Goal: Task Accomplishment & Management: Manage account settings

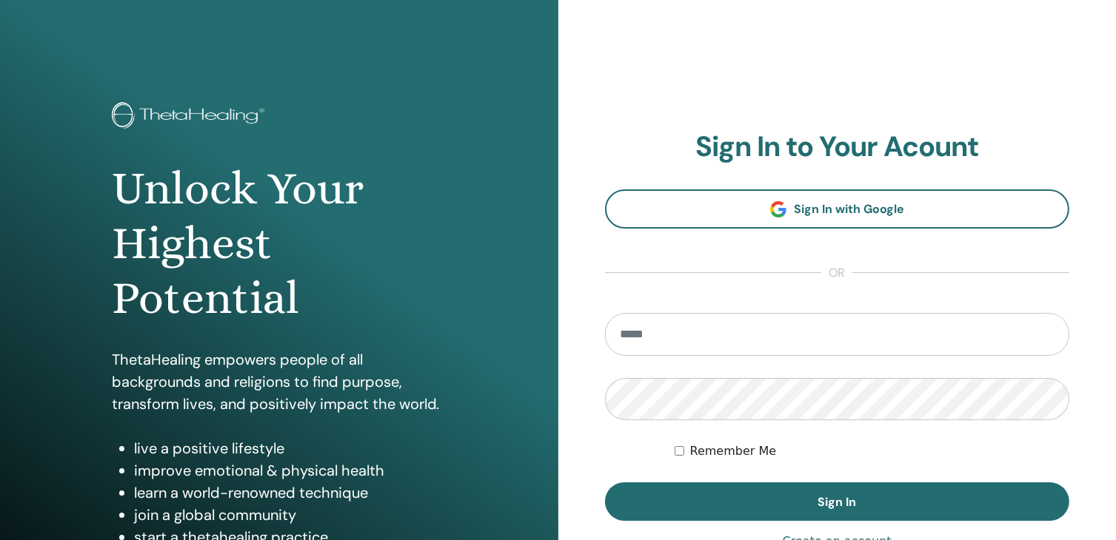
click at [832, 325] on input "email" at bounding box center [837, 334] width 465 height 43
type input "**********"
click at [605, 483] on button "Sign In" at bounding box center [837, 502] width 465 height 38
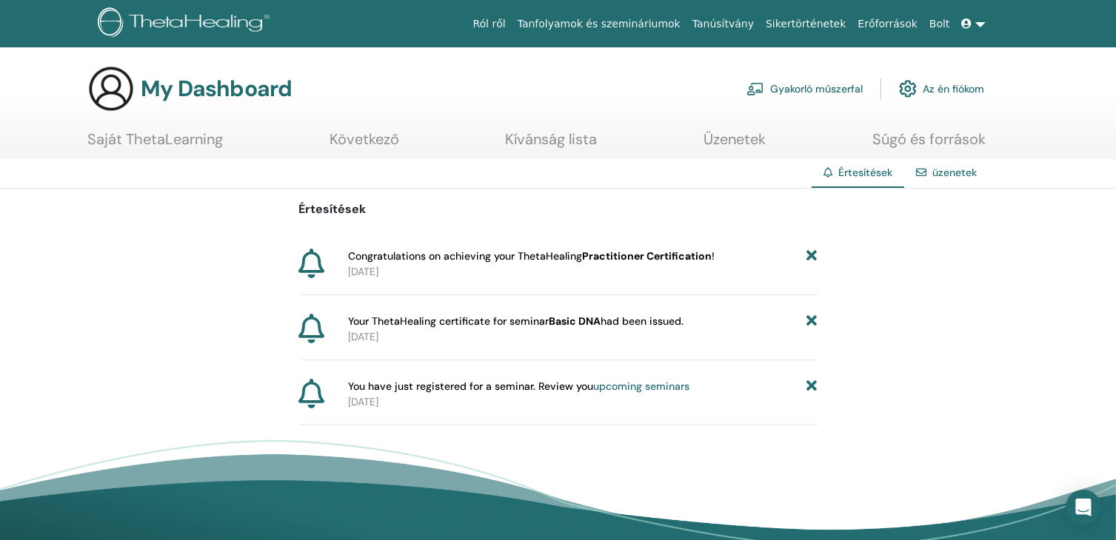
click at [572, 386] on span "You have just registered for a seminar. Review you upcoming seminars" at bounding box center [518, 387] width 341 height 16
click at [629, 323] on span "Your ThetaHealing certificate for seminar Basic DNA had been issued." at bounding box center [515, 322] width 335 height 16
click at [307, 327] on icon at bounding box center [312, 329] width 26 height 30
drag, startPoint x: 669, startPoint y: 261, endPoint x: 625, endPoint y: 264, distance: 44.5
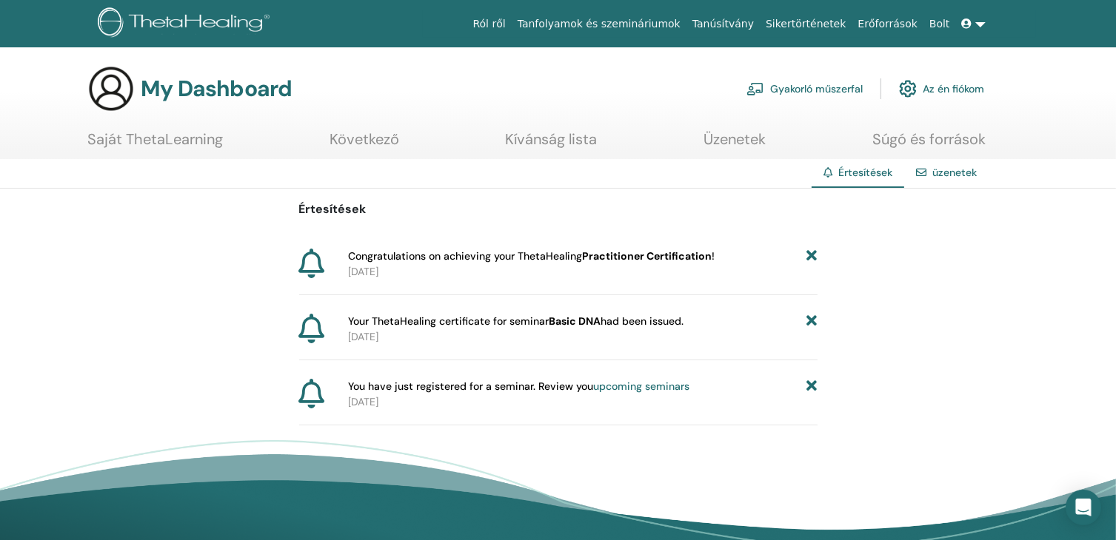
click at [625, 264] on div "Congratulations on achieving your ThetaHealing Practitioner Certification ! 202…" at bounding box center [579, 264] width 475 height 31
click at [625, 264] on p "2025-09-14" at bounding box center [582, 272] width 469 height 16
click at [804, 377] on div "Értesítések Congratulations on achieving your ThetaHealing Practitioner Certifi…" at bounding box center [558, 307] width 518 height 237
click at [812, 386] on icon at bounding box center [811, 387] width 10 height 16
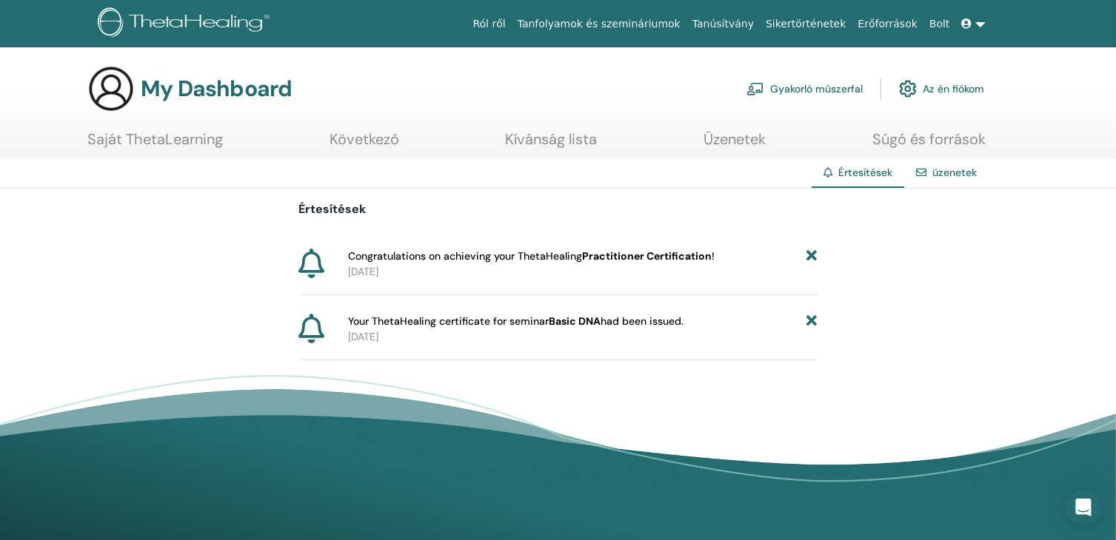
click at [359, 140] on link "Következő" at bounding box center [364, 144] width 70 height 29
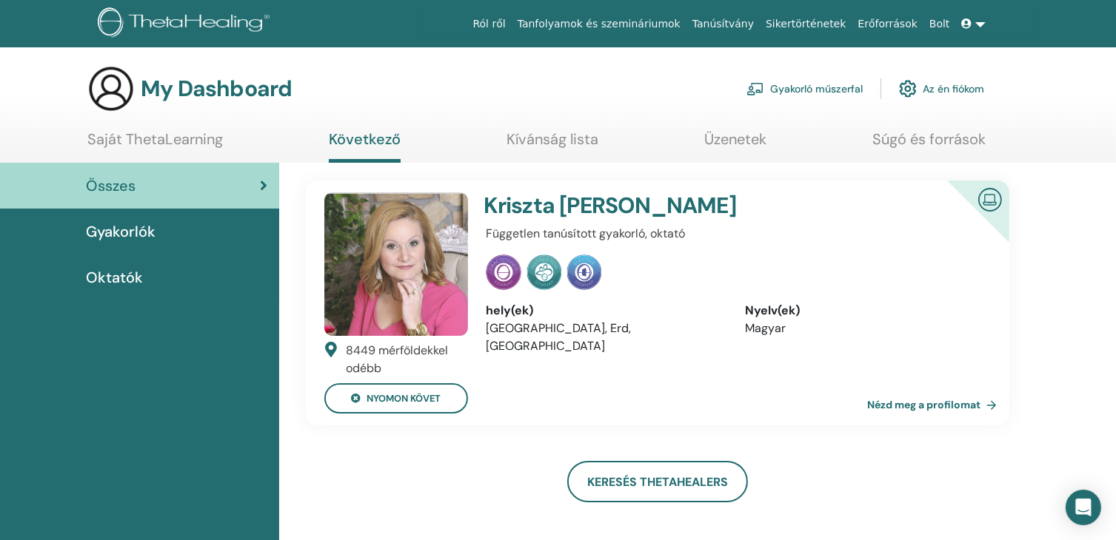
click at [204, 139] on link "Saját ThetaLearning" at bounding box center [154, 144] width 135 height 29
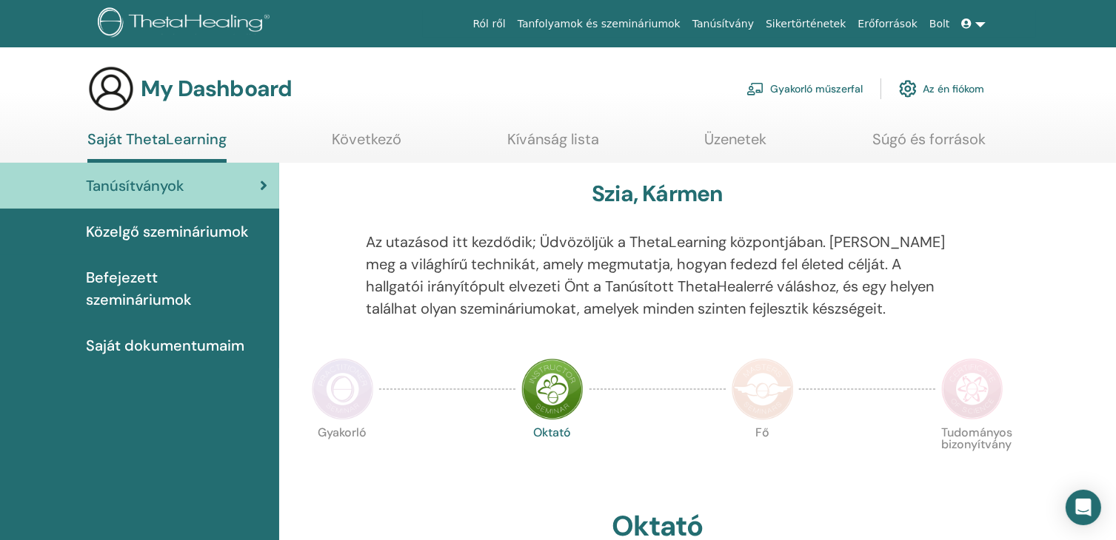
click at [960, 90] on link "Az én fiókom" at bounding box center [941, 89] width 85 height 33
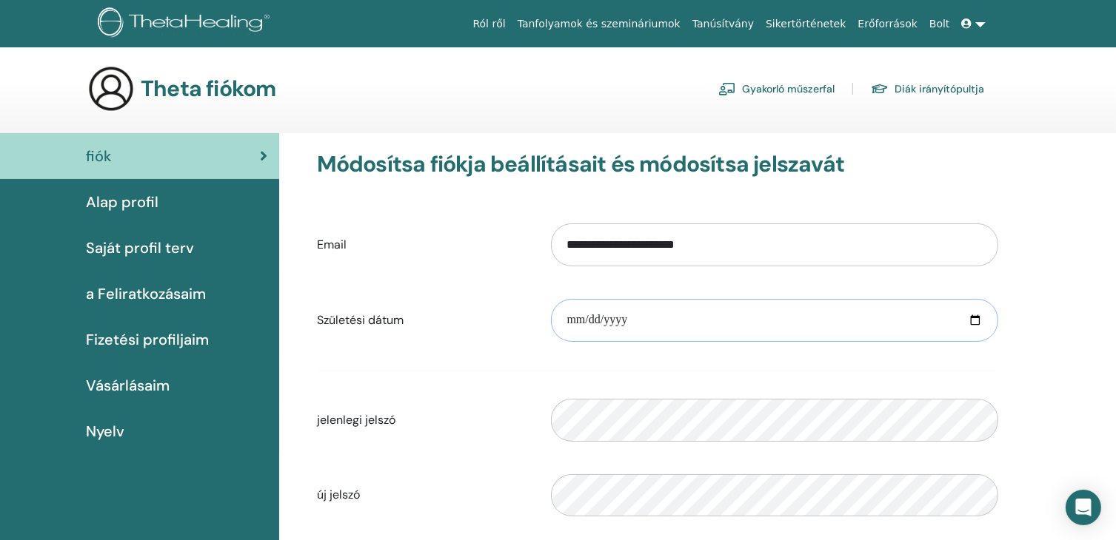
click at [763, 319] on input "date" at bounding box center [774, 320] width 447 height 43
click at [606, 318] on input "date" at bounding box center [774, 320] width 447 height 43
type input "**********"
click at [1094, 247] on div "**********" at bounding box center [697, 483] width 837 height 700
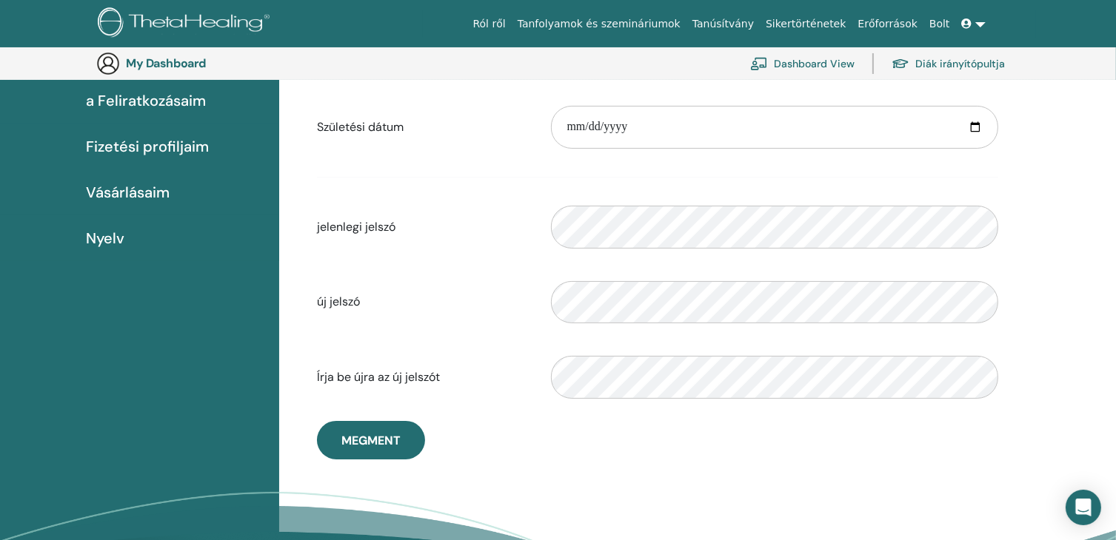
scroll to position [229, 0]
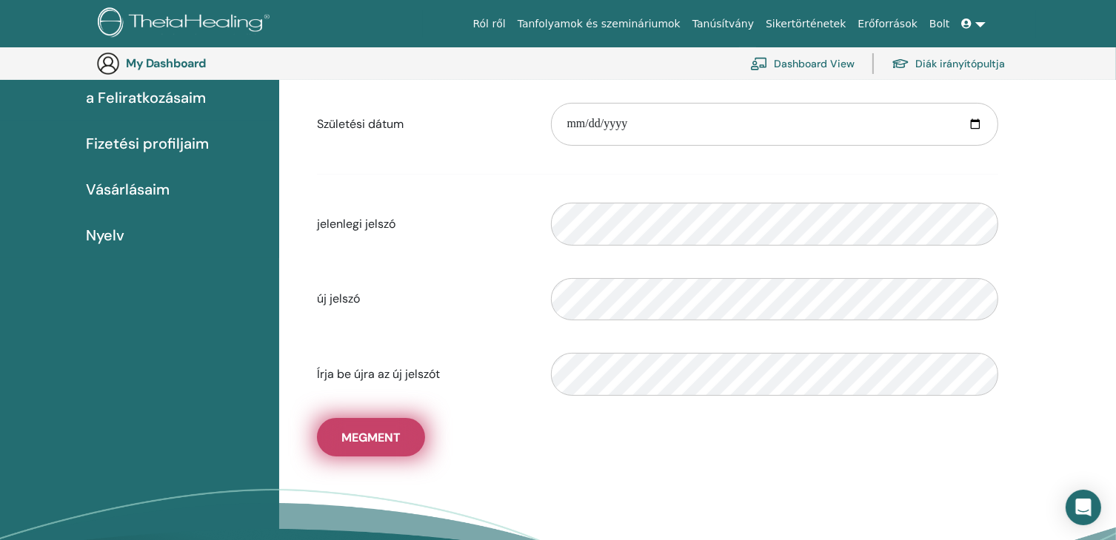
click at [377, 435] on span "Megment" at bounding box center [370, 438] width 59 height 16
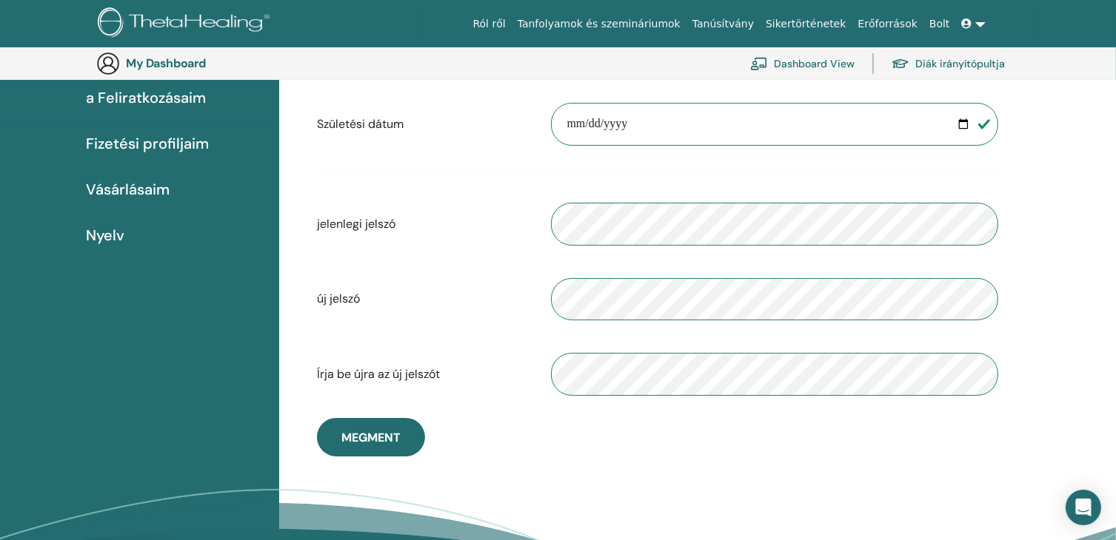
click at [938, 63] on link "Diák irányítópultja" at bounding box center [947, 63] width 113 height 33
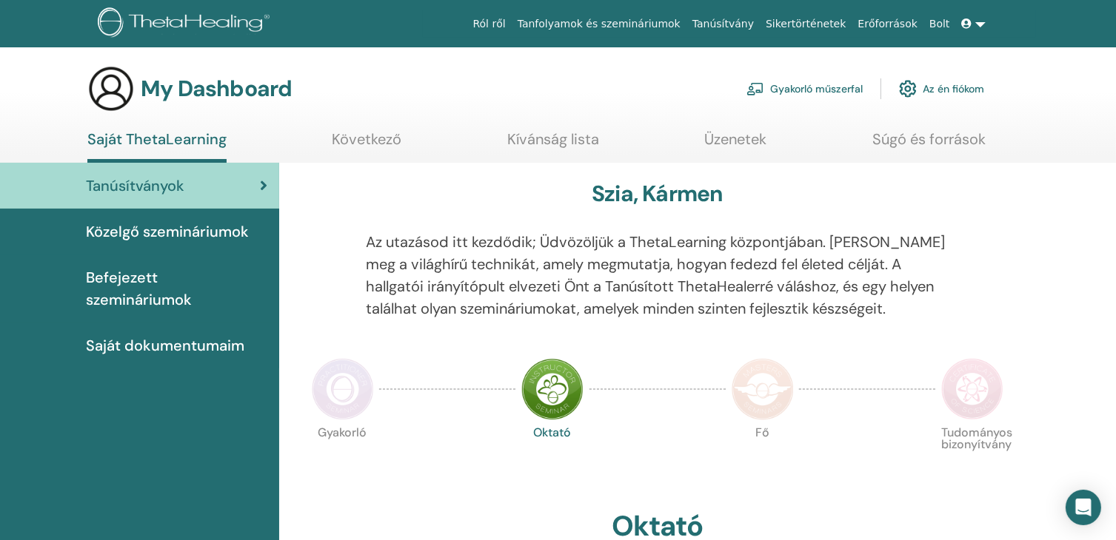
click at [143, 335] on span "Saját dokumentumaim" at bounding box center [165, 346] width 158 height 22
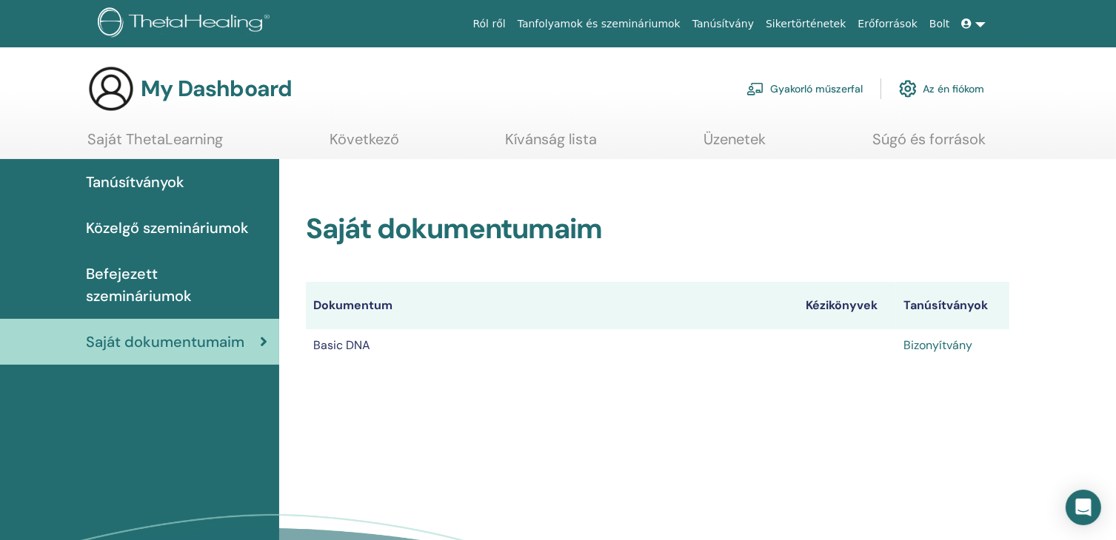
click at [915, 347] on link "Bizonyítvány" at bounding box center [937, 346] width 69 height 16
click at [173, 178] on span "Tanúsítványok" at bounding box center [135, 182] width 98 height 22
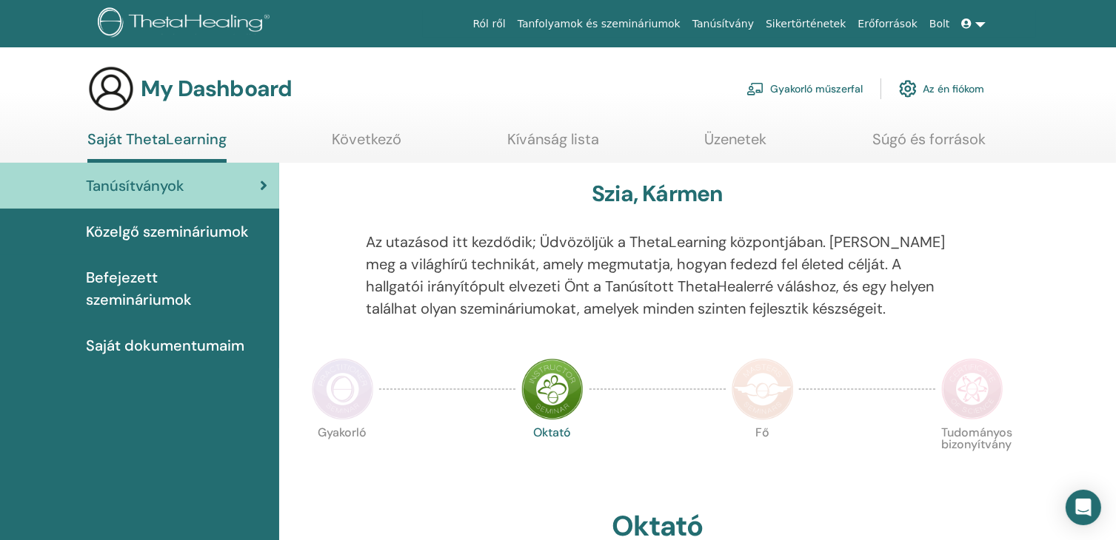
click at [355, 141] on link "Következő" at bounding box center [367, 144] width 70 height 29
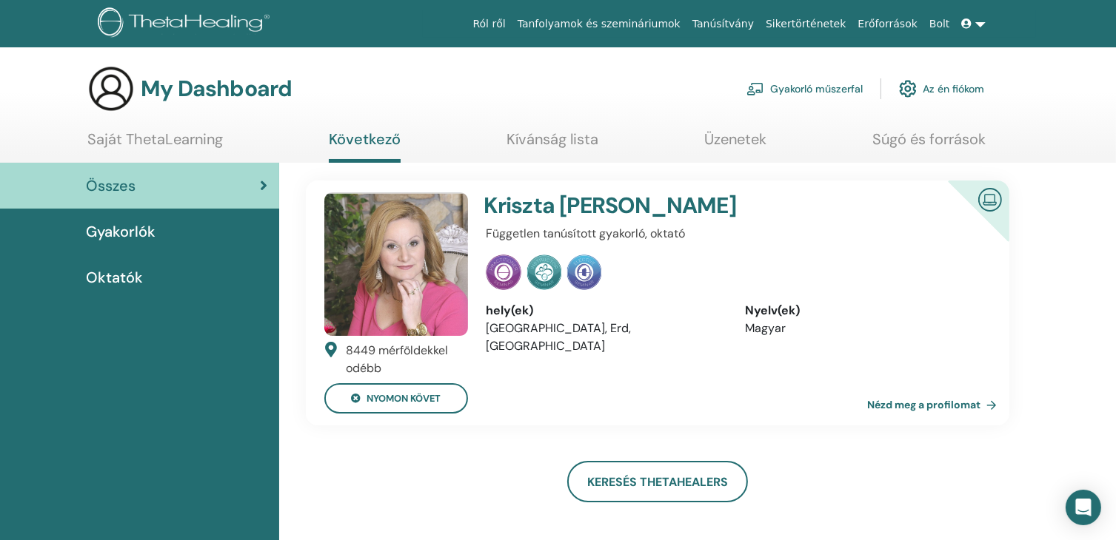
click at [538, 137] on link "Kívánság lista" at bounding box center [552, 144] width 92 height 29
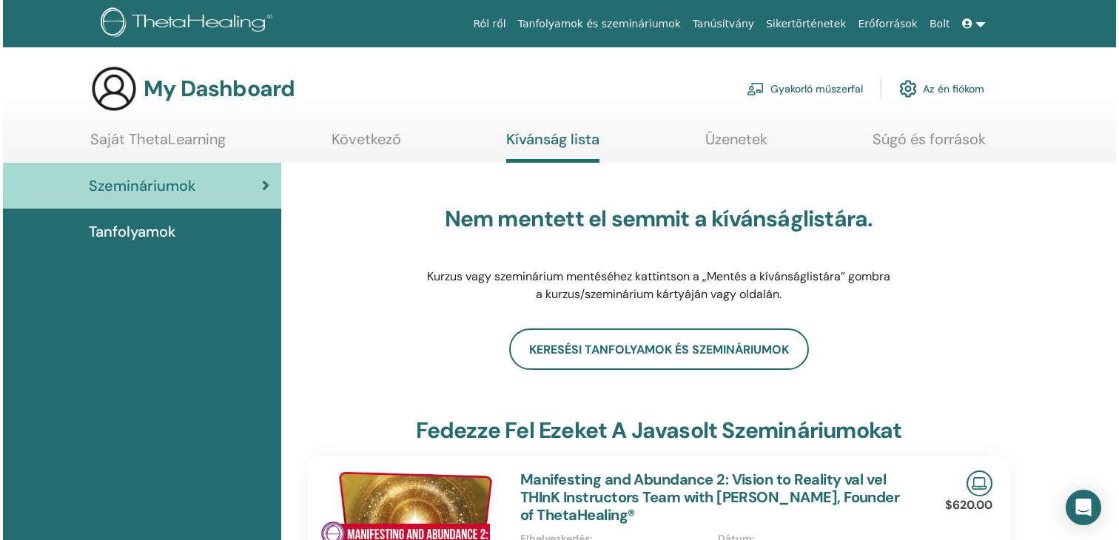
scroll to position [512, 0]
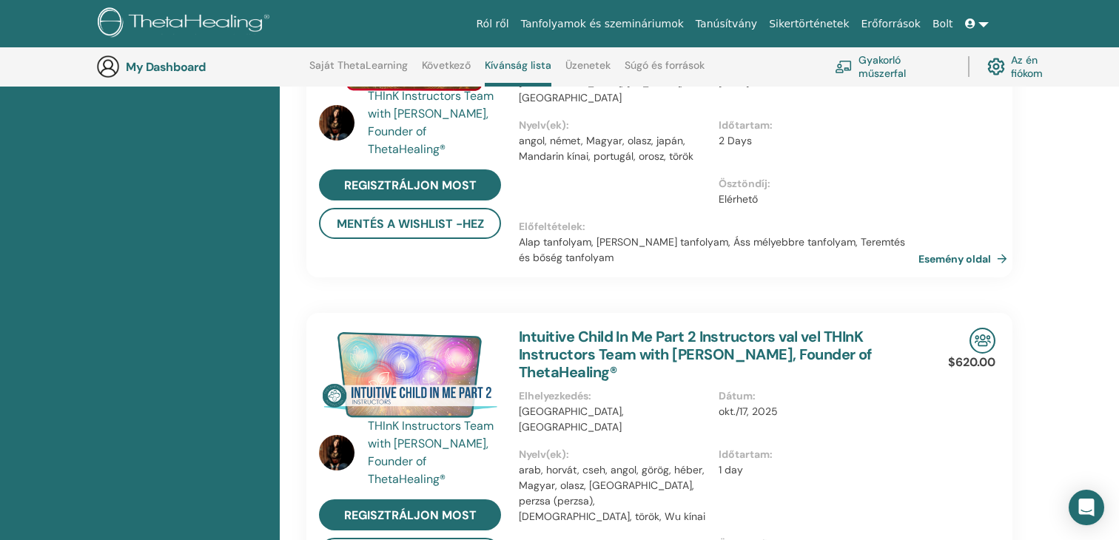
click at [449, 65] on link "Következő" at bounding box center [446, 71] width 49 height 24
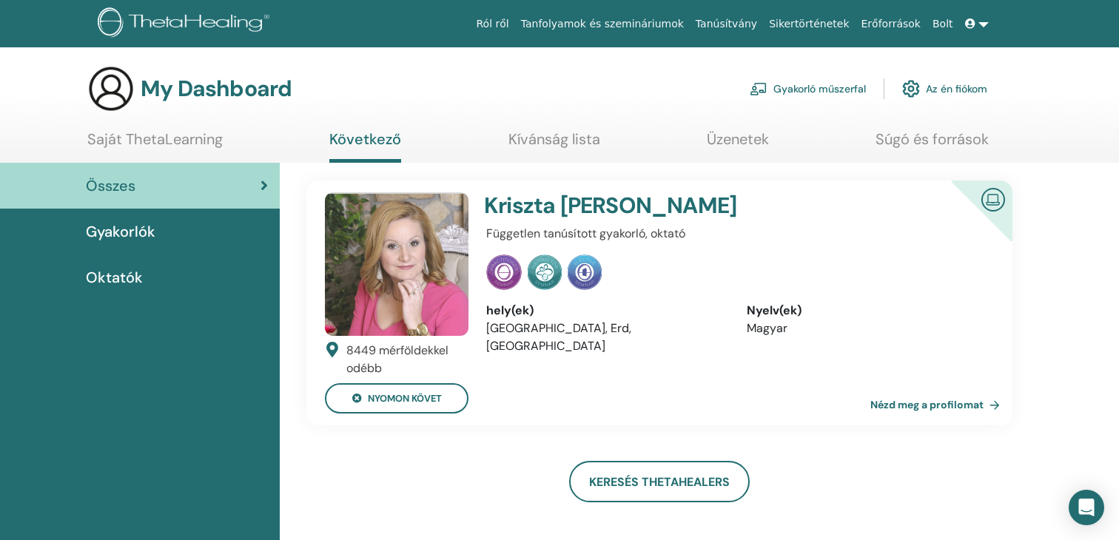
click at [142, 235] on span "Gyakorlók" at bounding box center [121, 232] width 70 height 22
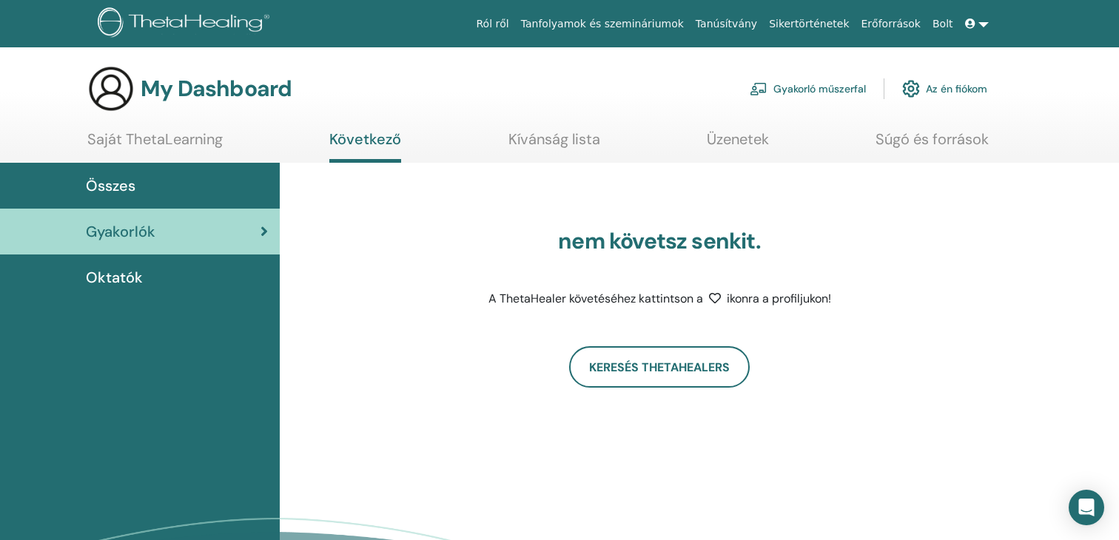
click at [789, 87] on link "Gyakorló műszerfal" at bounding box center [808, 89] width 116 height 33
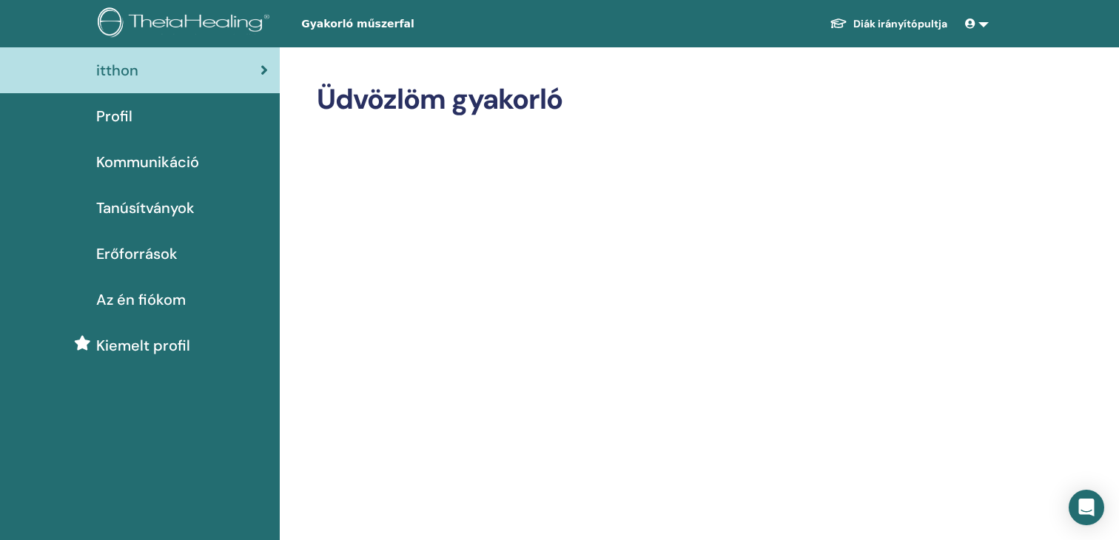
click at [983, 26] on link at bounding box center [978, 23] width 36 height 27
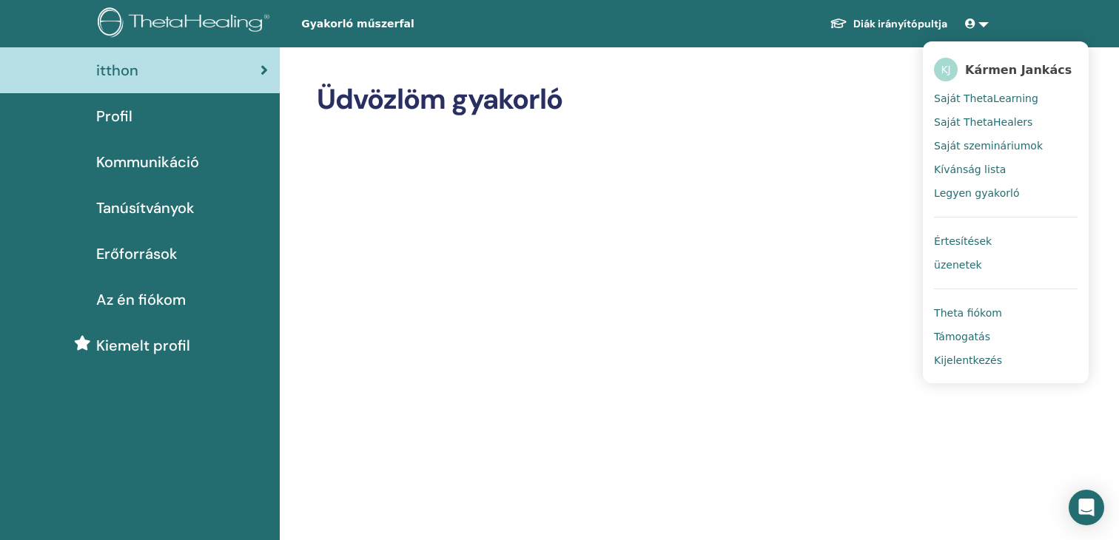
click at [146, 297] on span "Az én fiókom" at bounding box center [141, 300] width 90 height 22
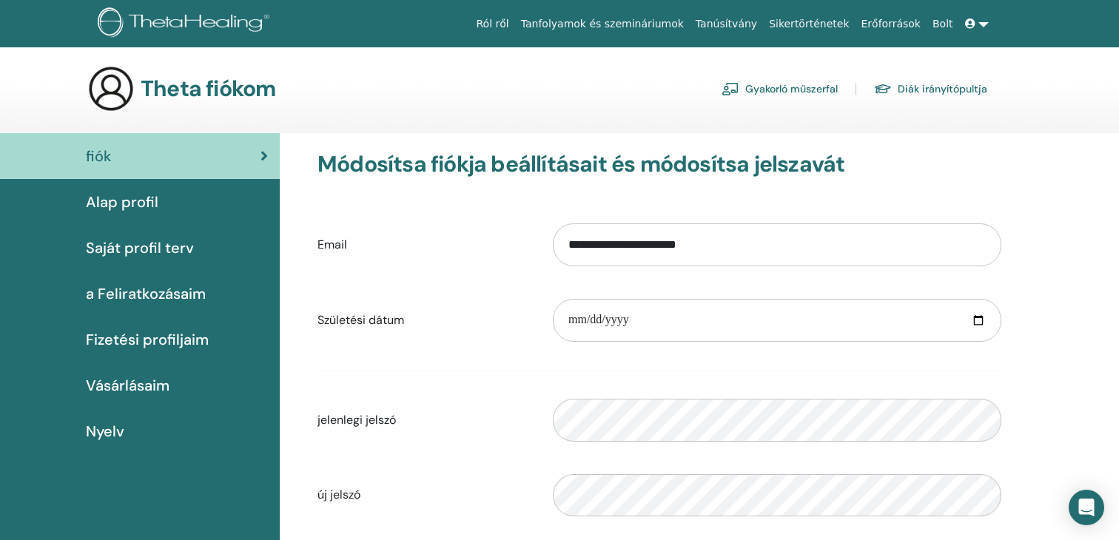
click at [145, 205] on span "Alap profil" at bounding box center [122, 202] width 73 height 22
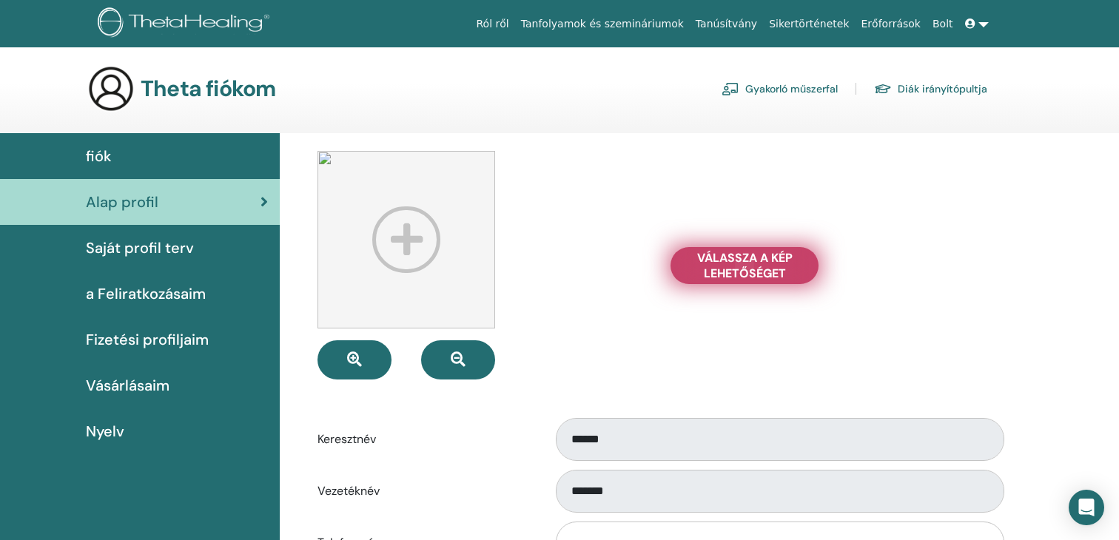
click at [761, 264] on span "Válassza a Kép lehetőséget" at bounding box center [744, 265] width 111 height 31
click at [754, 264] on input "Válassza a Kép lehetőséget" at bounding box center [744, 266] width 19 height 10
type input "**********"
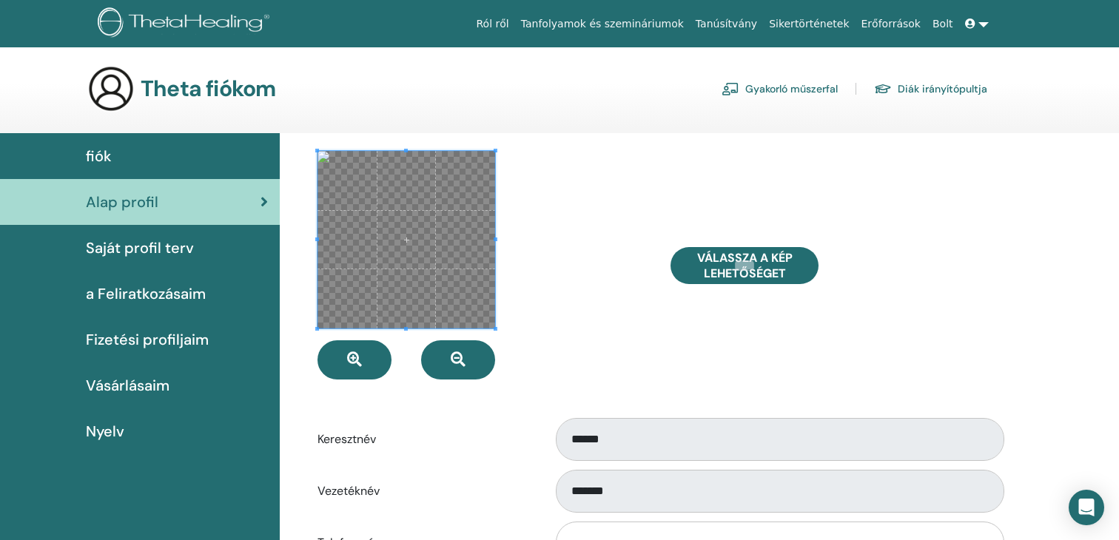
click at [549, 286] on div at bounding box center [483, 265] width 353 height 229
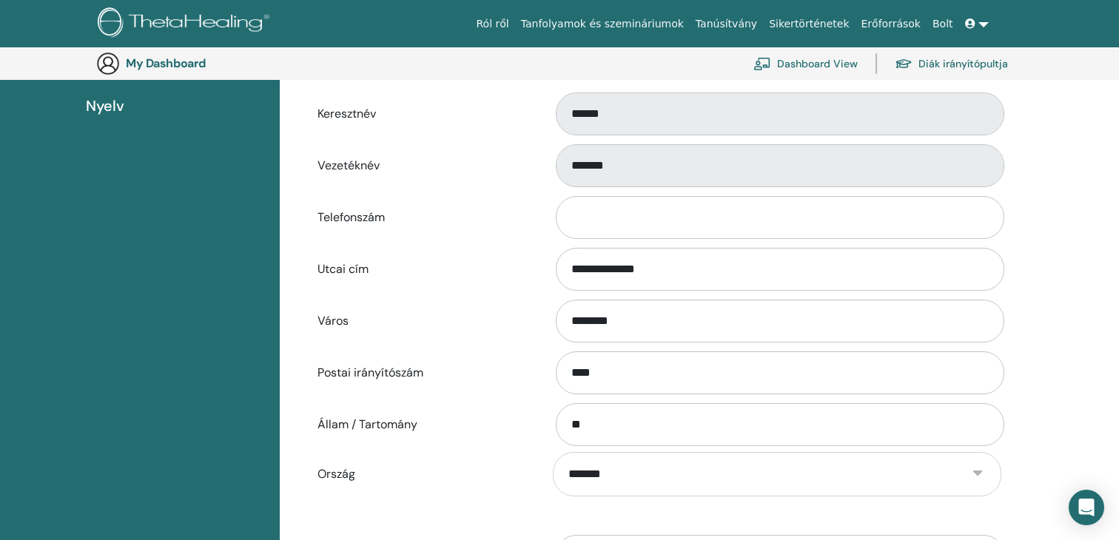
scroll to position [373, 0]
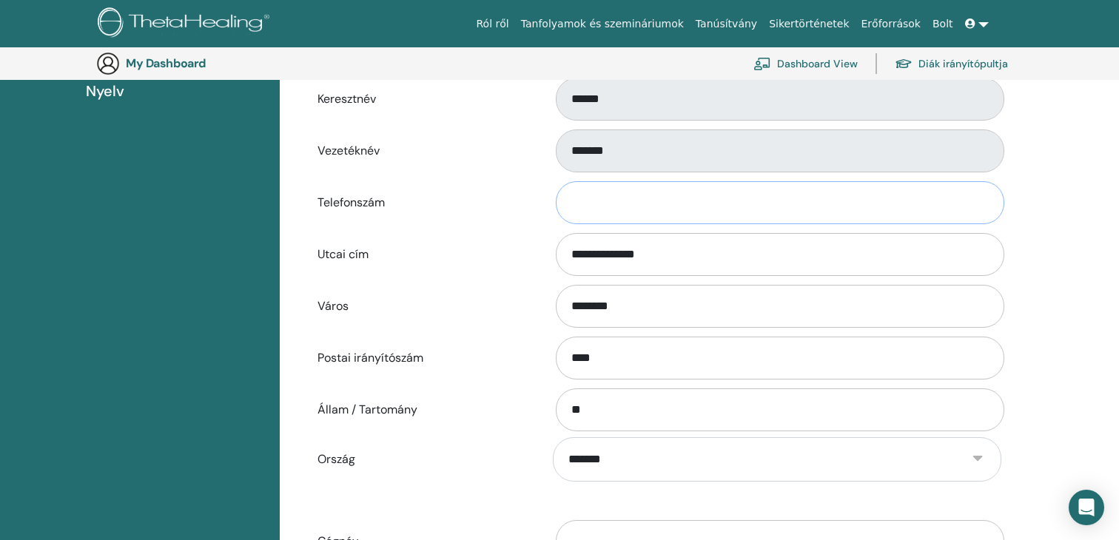
click at [838, 199] on input "Telefonszám" at bounding box center [780, 202] width 449 height 43
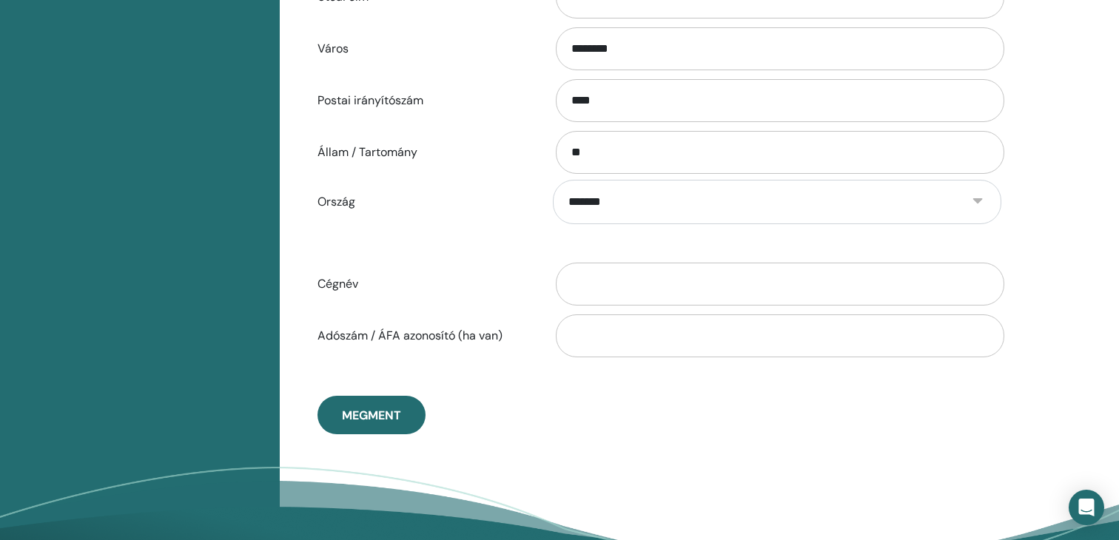
scroll to position [633, 0]
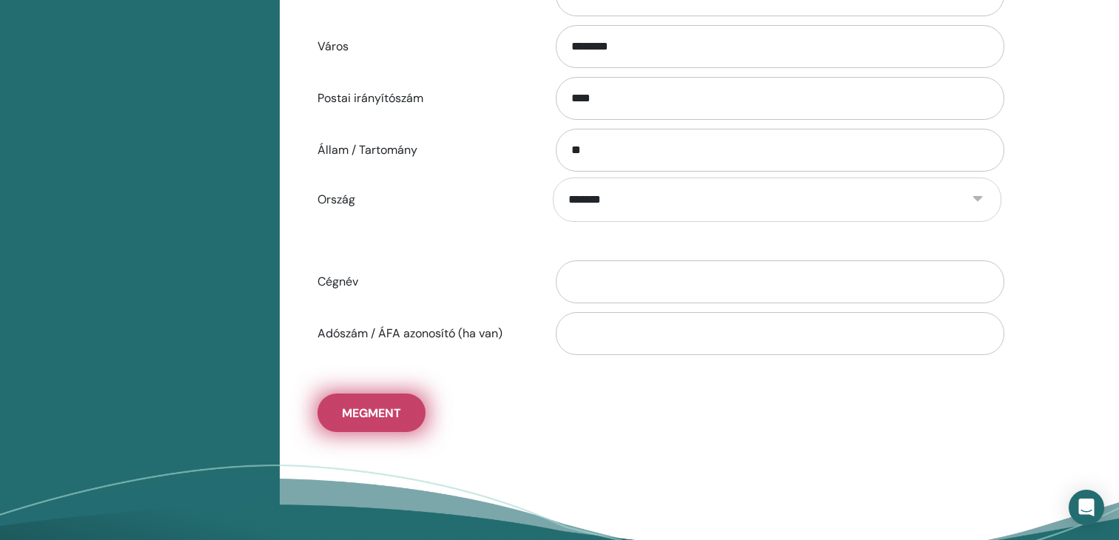
click at [363, 406] on span "Megment" at bounding box center [371, 414] width 59 height 16
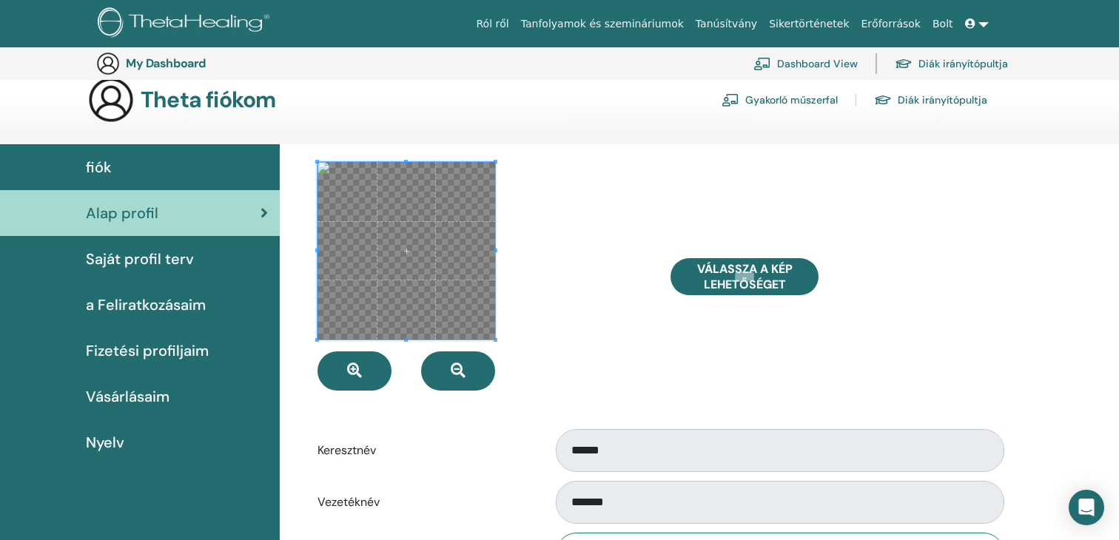
scroll to position [0, 0]
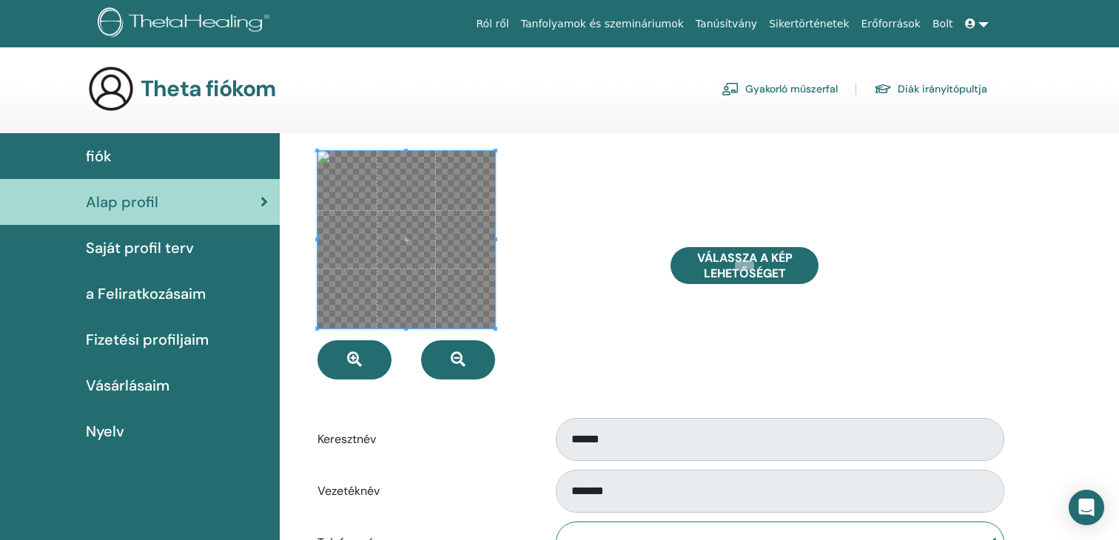
click at [643, 376] on div at bounding box center [483, 265] width 353 height 229
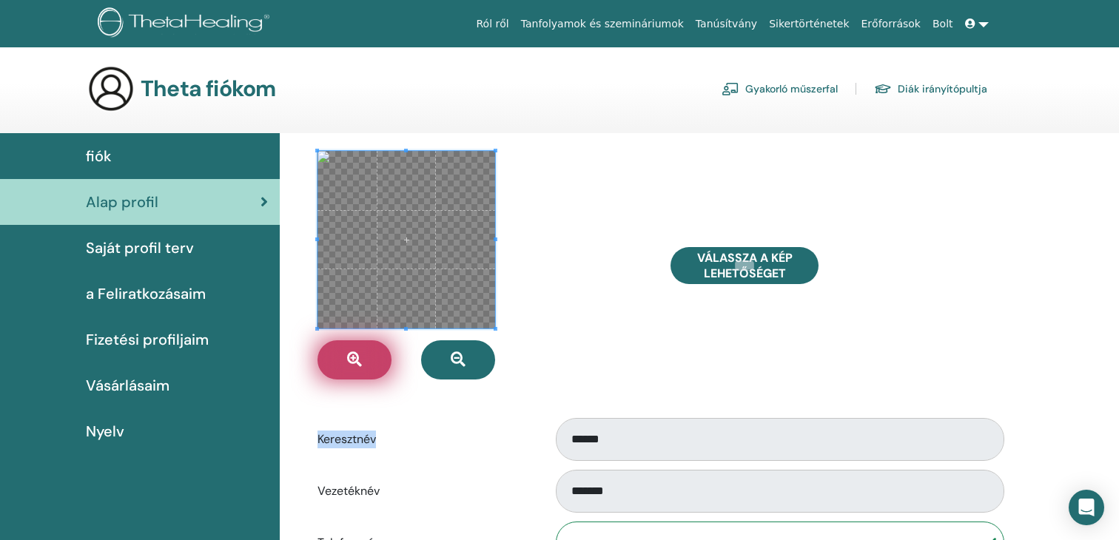
click at [347, 367] on span "button" at bounding box center [354, 360] width 15 height 16
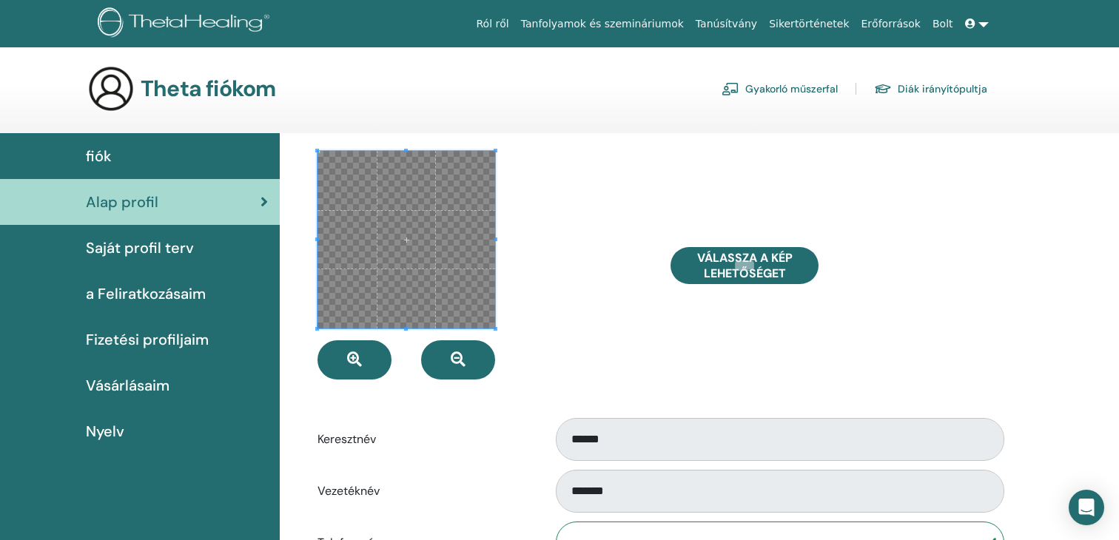
click at [607, 366] on div at bounding box center [483, 265] width 353 height 229
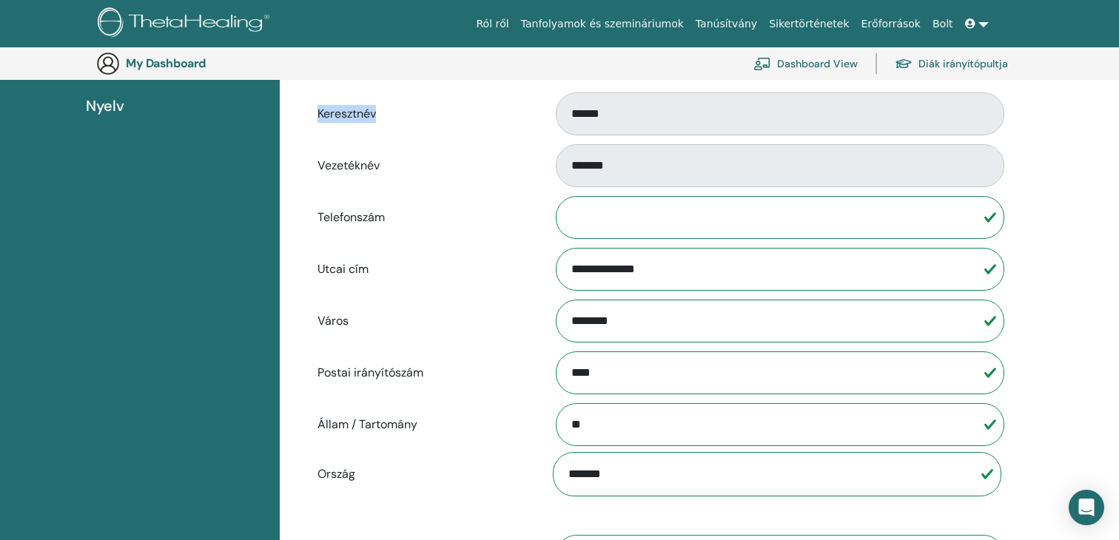
scroll to position [365, 0]
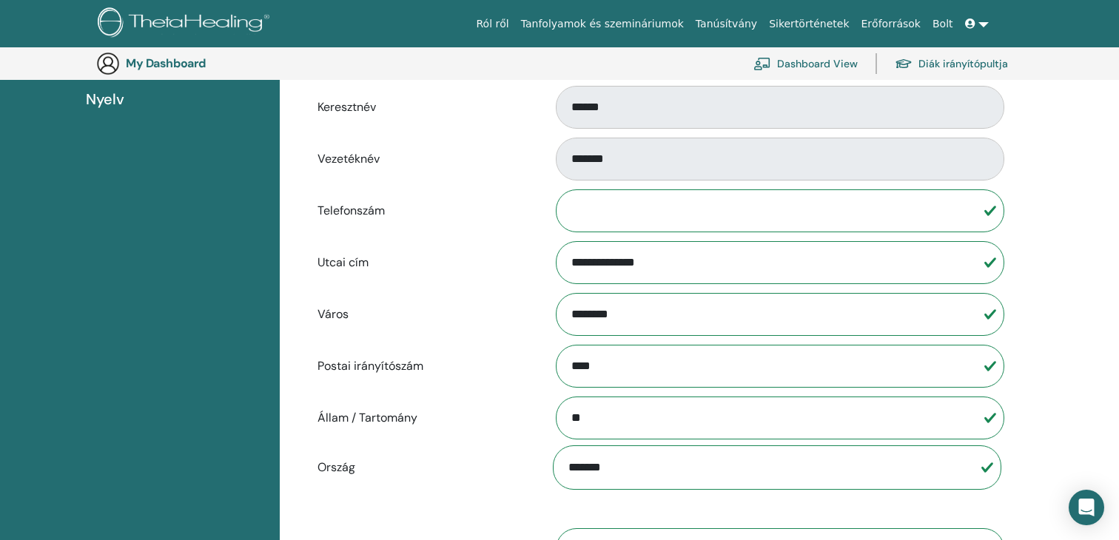
click at [987, 262] on input "**********" at bounding box center [780, 262] width 449 height 43
click at [1030, 232] on div "**********" at bounding box center [660, 259] width 742 height 917
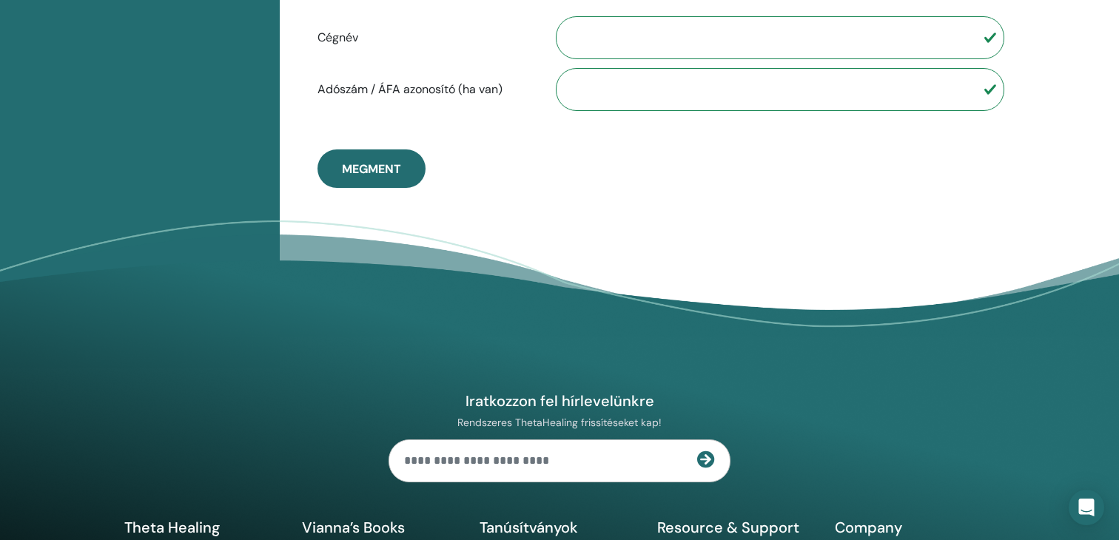
scroll to position [897, 0]
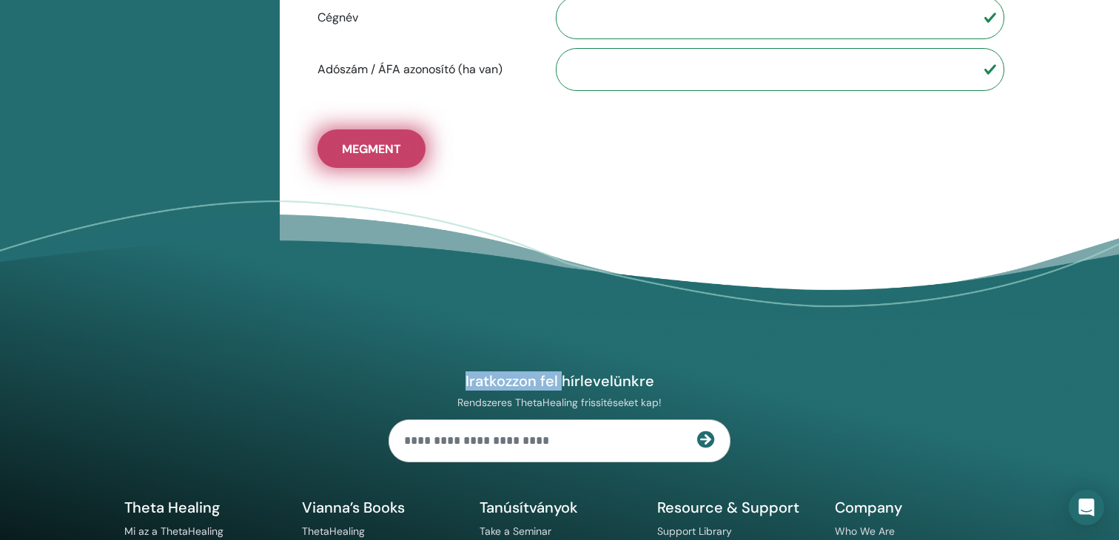
drag, startPoint x: 563, startPoint y: 350, endPoint x: 344, endPoint y: 140, distance: 303.7
click at [344, 141] on span "Megment" at bounding box center [371, 149] width 59 height 16
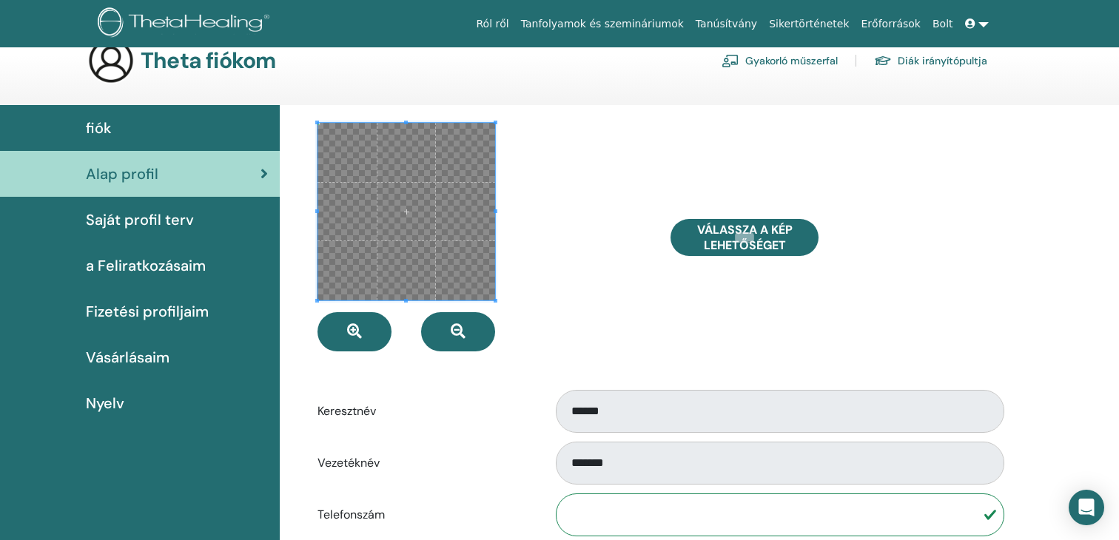
scroll to position [0, 0]
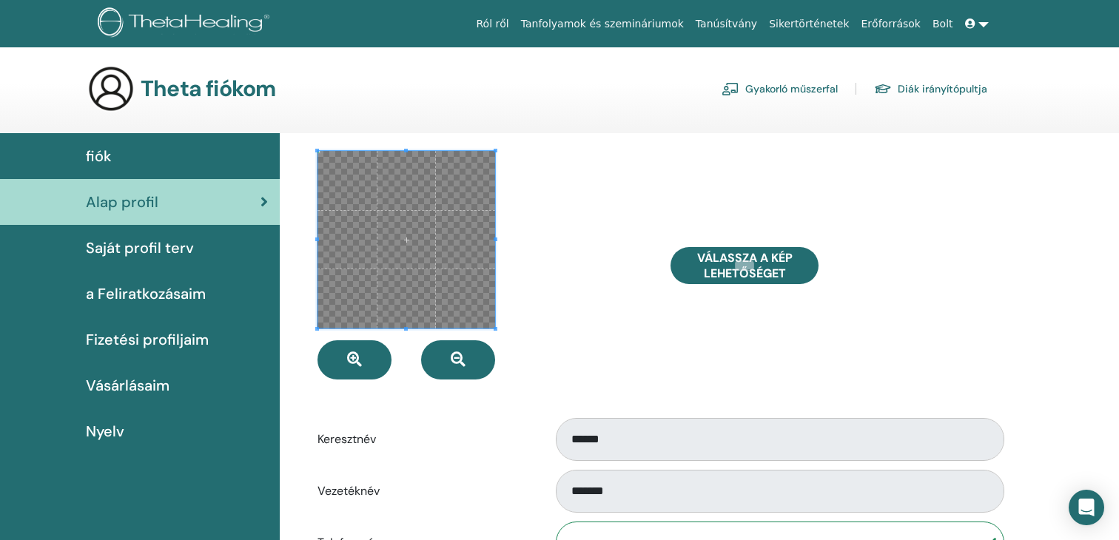
click at [164, 244] on span "Saját profil terv" at bounding box center [140, 248] width 108 height 22
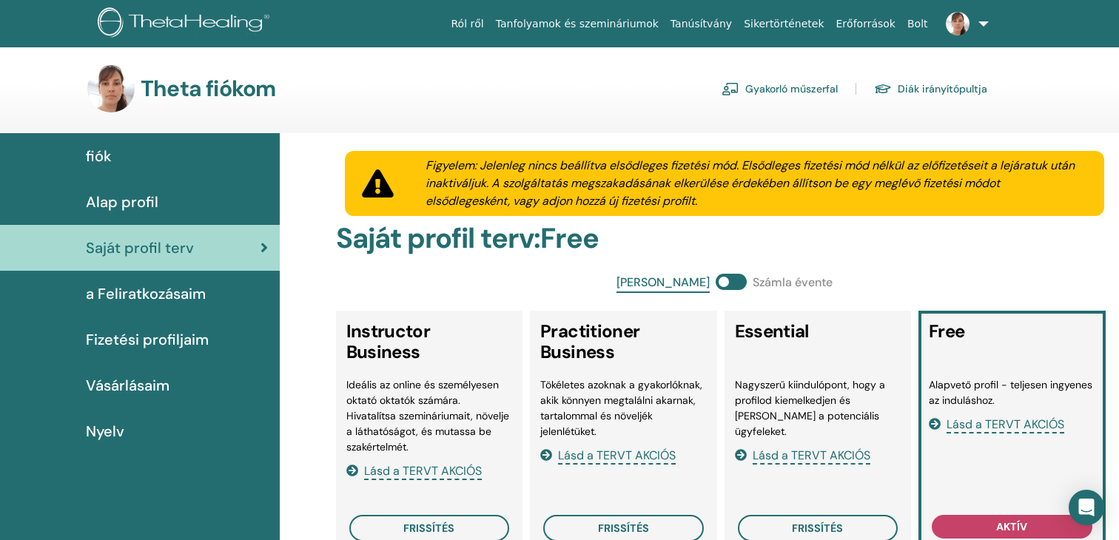
click at [113, 430] on span "Nyelv" at bounding box center [105, 432] width 38 height 22
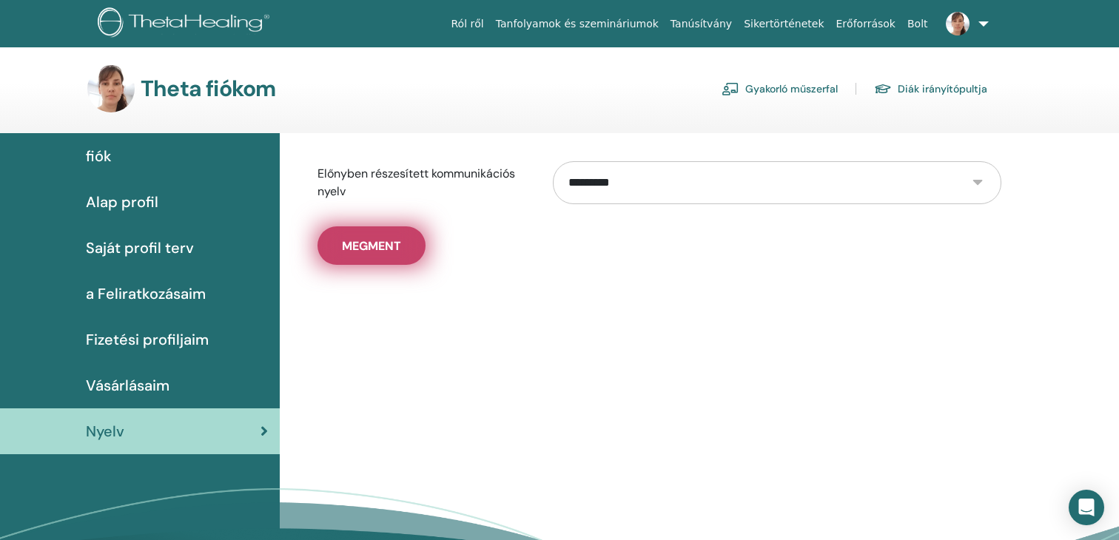
click at [355, 254] on button "Megment" at bounding box center [372, 246] width 108 height 38
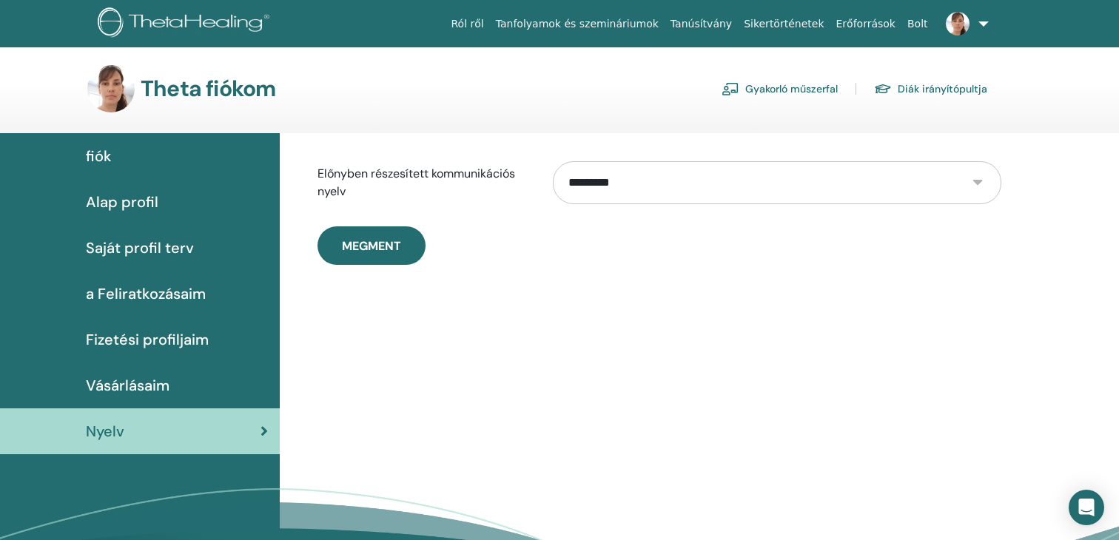
click at [201, 147] on div "fiók" at bounding box center [140, 156] width 256 height 22
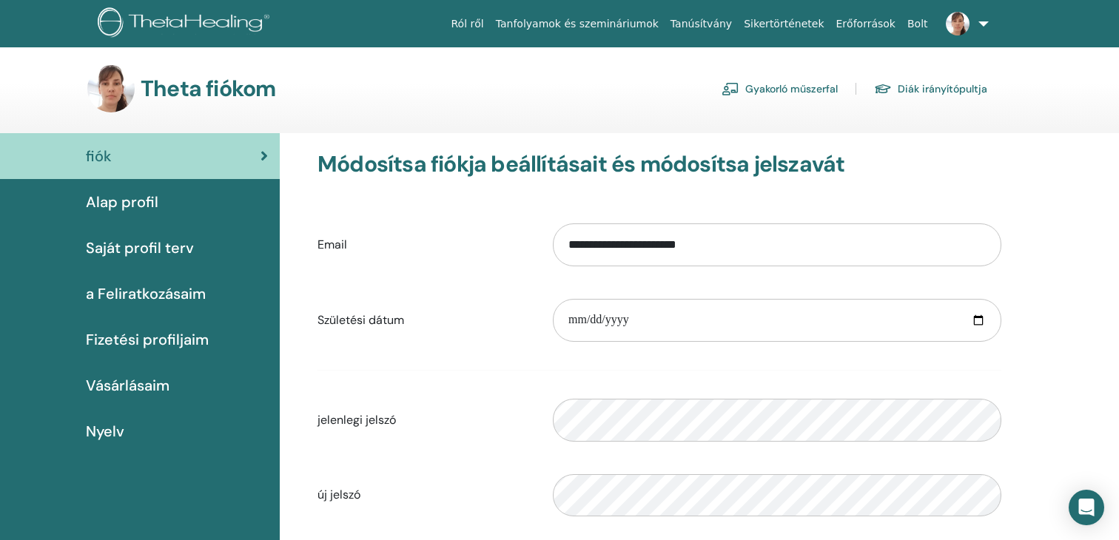
click at [808, 84] on link "Gyakorló műszerfal" at bounding box center [780, 89] width 116 height 24
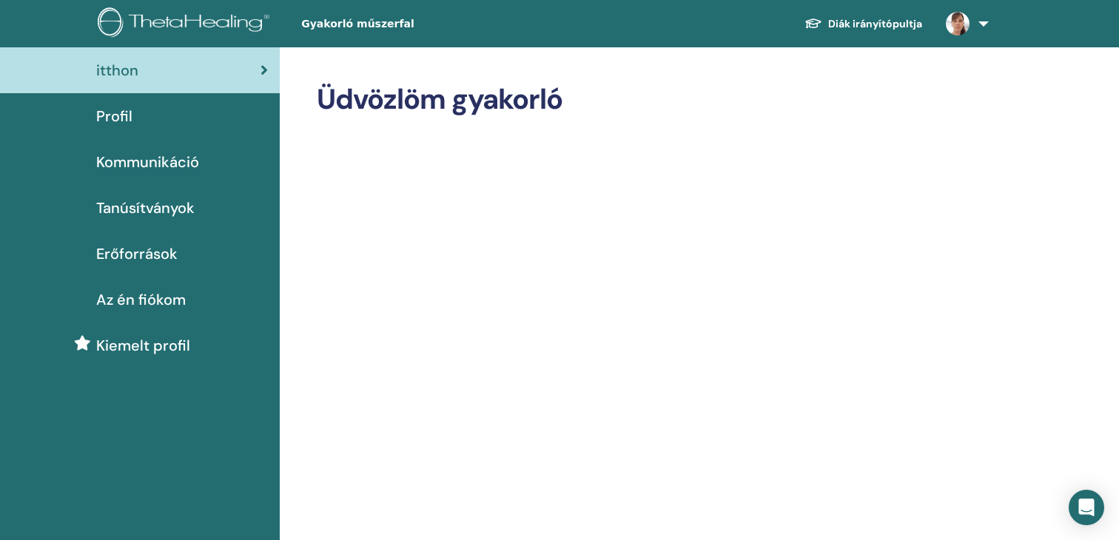
click at [980, 24] on link at bounding box center [964, 23] width 61 height 47
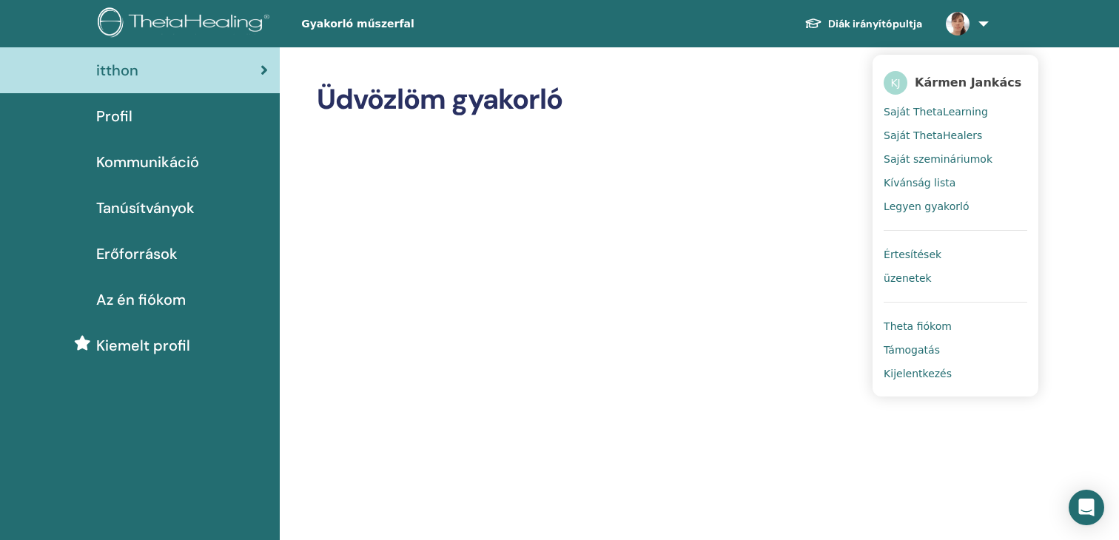
click at [922, 329] on span "Theta fiókom" at bounding box center [918, 326] width 68 height 13
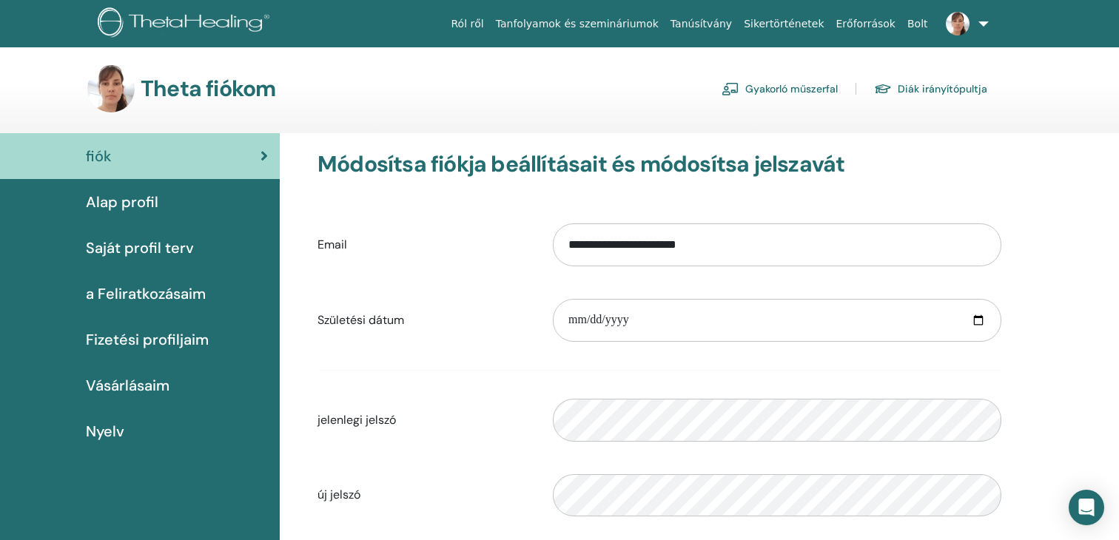
click at [982, 21] on link at bounding box center [964, 23] width 61 height 47
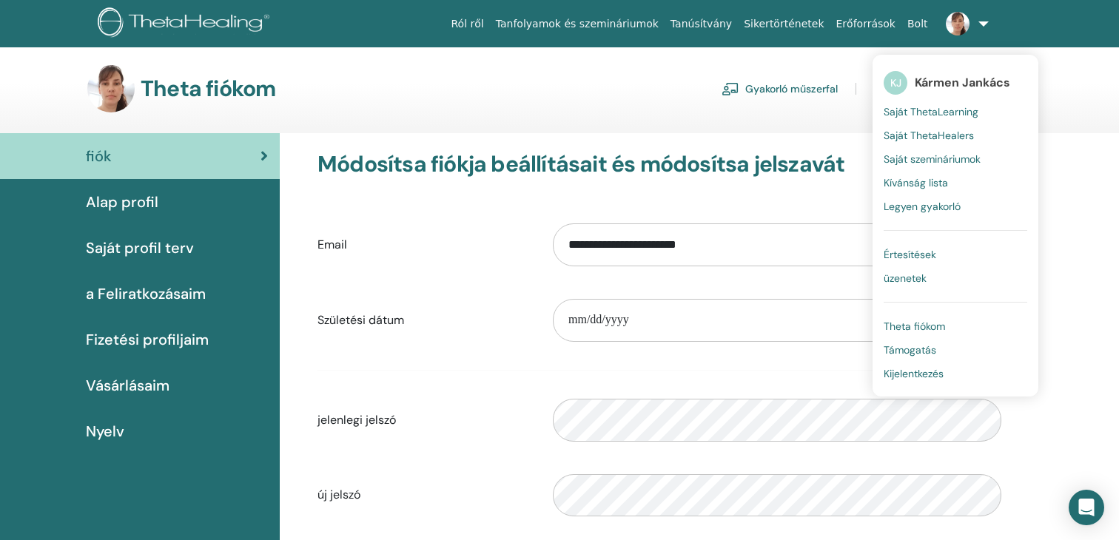
click at [108, 207] on span "Alap profil" at bounding box center [122, 202] width 73 height 22
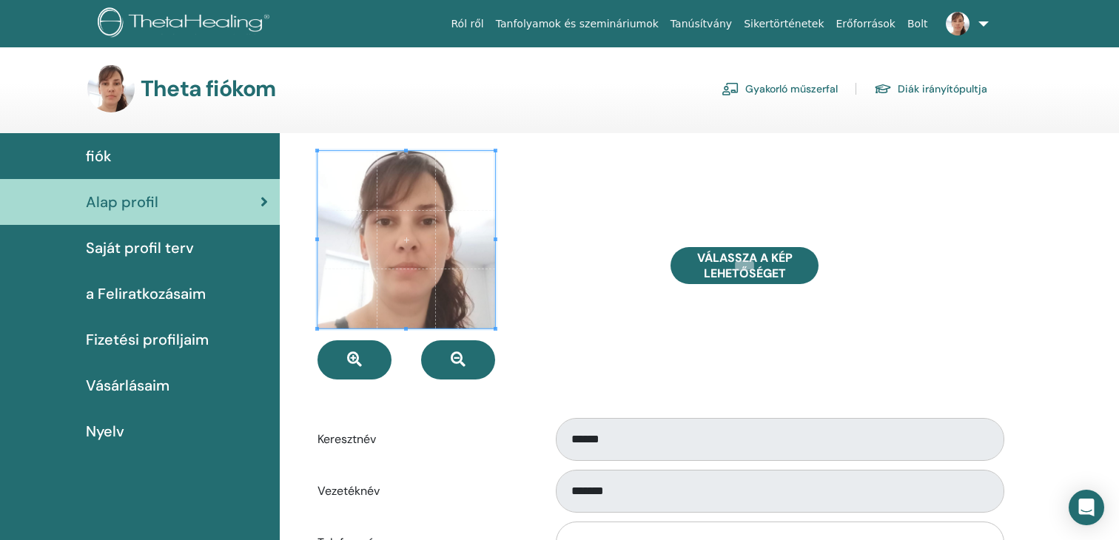
click at [985, 21] on link at bounding box center [964, 23] width 61 height 47
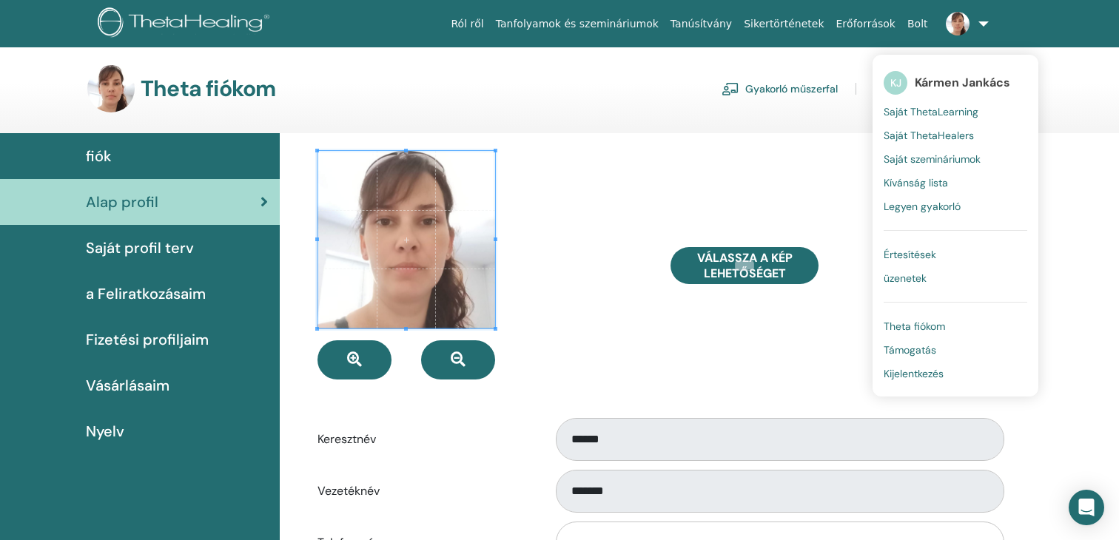
click at [918, 371] on span "Kijelentkezés" at bounding box center [914, 373] width 60 height 13
